Goal: Task Accomplishment & Management: Manage account settings

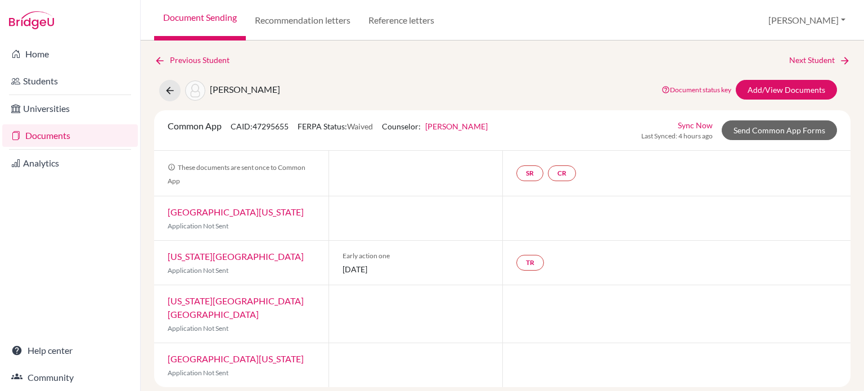
click at [161, 64] on icon at bounding box center [159, 60] width 11 height 11
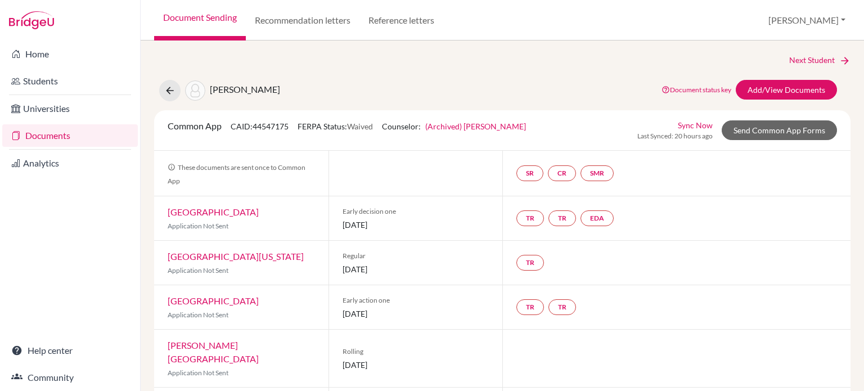
click at [448, 123] on link "(Archived) [PERSON_NAME]" at bounding box center [475, 126] width 101 height 10
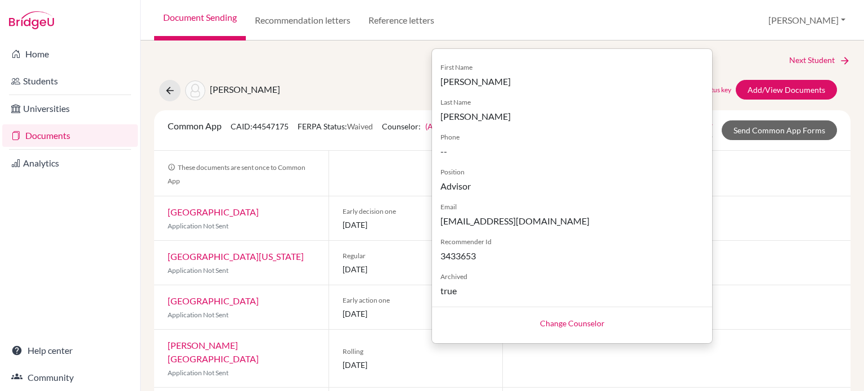
click at [577, 323] on link "Change Counselor" at bounding box center [572, 323] width 65 height 10
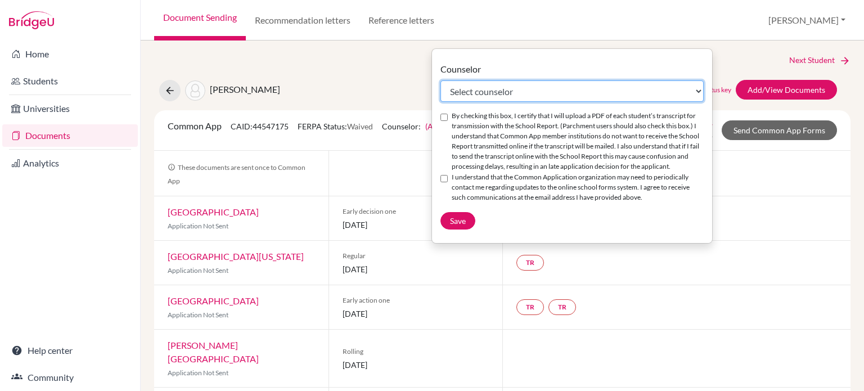
click at [488, 94] on select "Select counselor [PERSON_NAME] Jens [PERSON_NAME] [PERSON_NAME]" at bounding box center [571, 90] width 263 height 21
select select "452572"
click at [440, 80] on select "Select counselor [PERSON_NAME] Jens [PERSON_NAME] [PERSON_NAME]" at bounding box center [571, 90] width 263 height 21
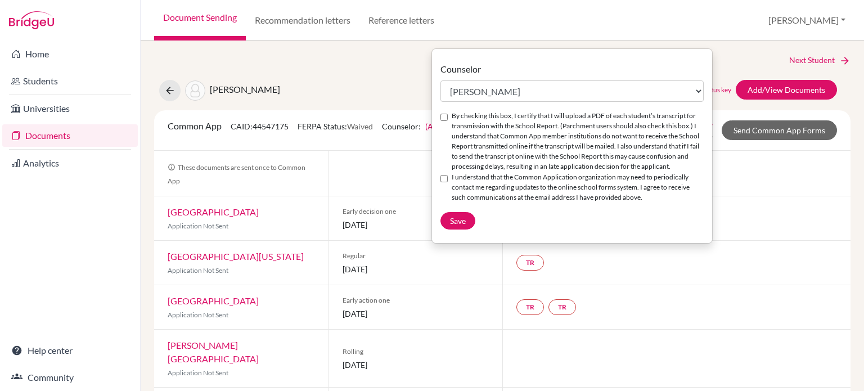
click at [446, 116] on input "By checking this box, I certify that I will upload a PDF of each student’s tran…" at bounding box center [443, 117] width 7 height 7
checkbox input "true"
click at [443, 182] on input "I understand that the Common Application organization may need to periodically …" at bounding box center [443, 178] width 7 height 7
checkbox input "true"
click at [463, 226] on span "Save" at bounding box center [458, 221] width 16 height 10
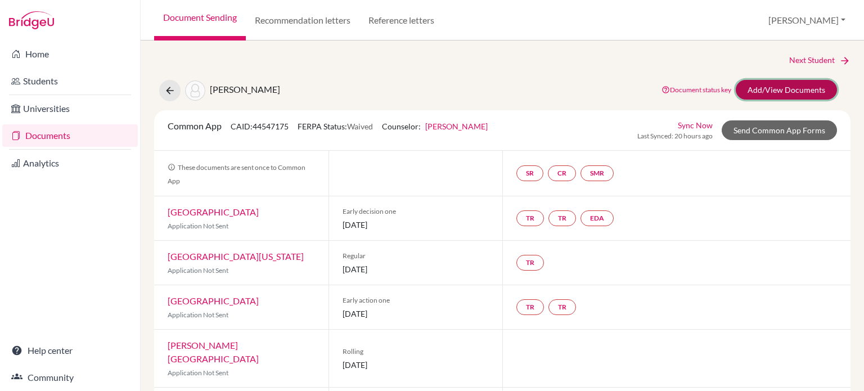
click at [779, 88] on link "Add/View Documents" at bounding box center [786, 90] width 101 height 20
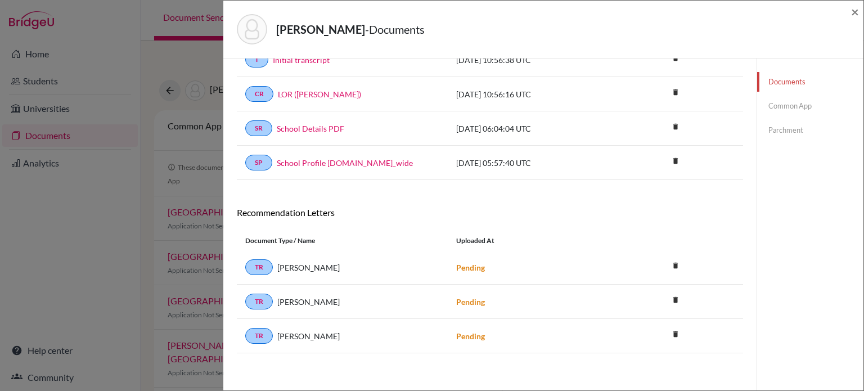
scroll to position [14, 0]
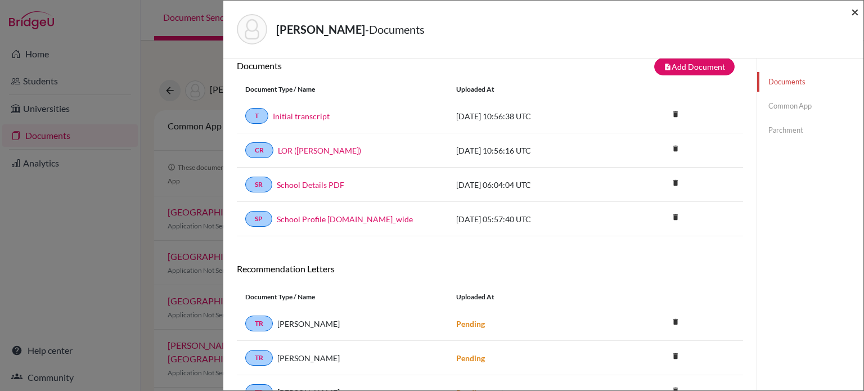
click at [853, 11] on span "×" at bounding box center [855, 11] width 8 height 16
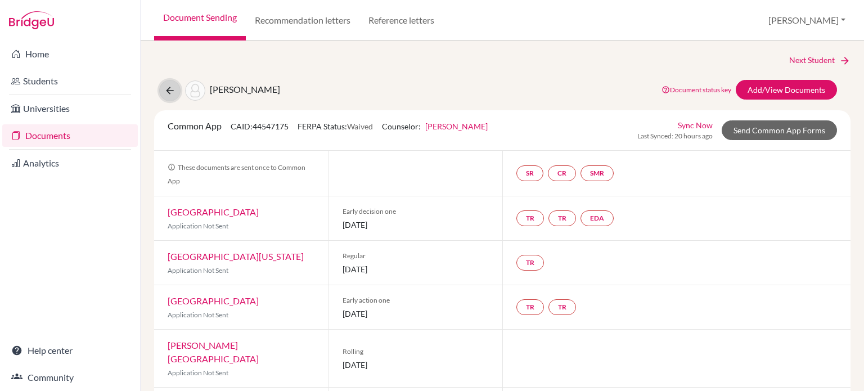
click at [175, 94] on button at bounding box center [169, 90] width 21 height 21
